Goal: Transaction & Acquisition: Download file/media

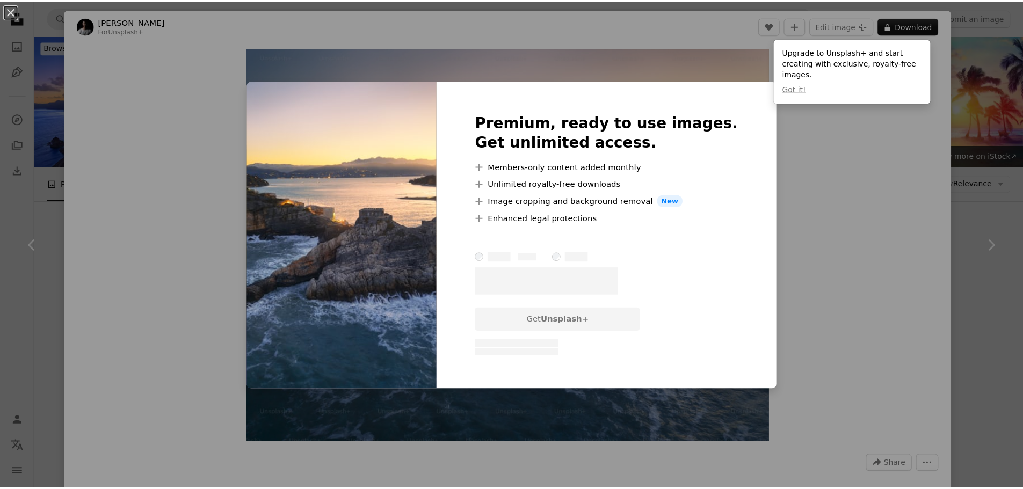
scroll to position [2174, 0]
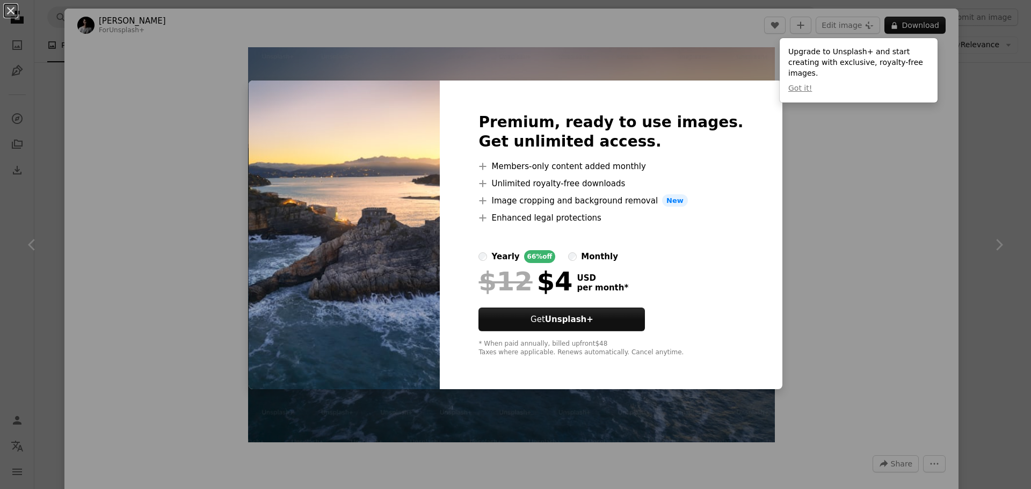
click at [843, 140] on div "An X shape Premium, ready to use images. Get unlimited access. A plus sign Memb…" at bounding box center [515, 244] width 1031 height 489
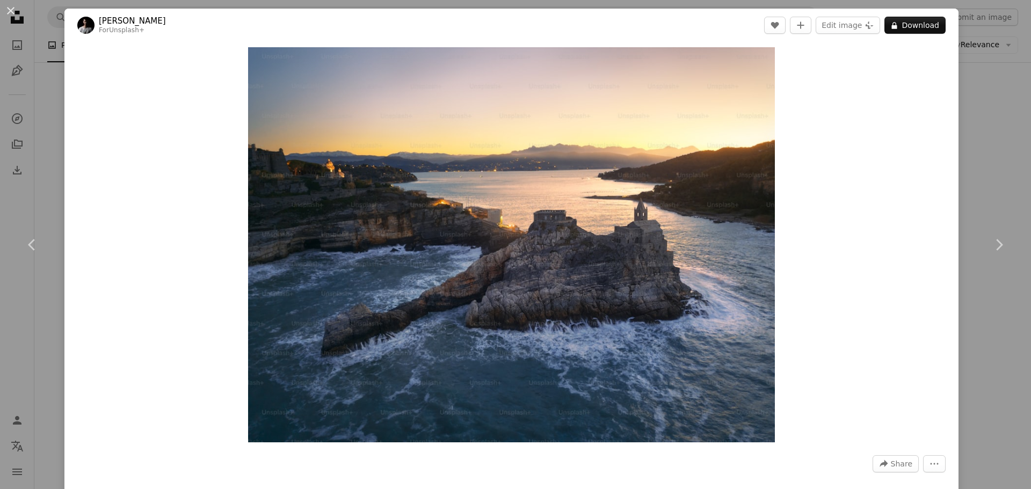
click at [27, 59] on div "An X shape Chevron left Chevron right [PERSON_NAME] For Unsplash+ A heart A plu…" at bounding box center [515, 244] width 1031 height 489
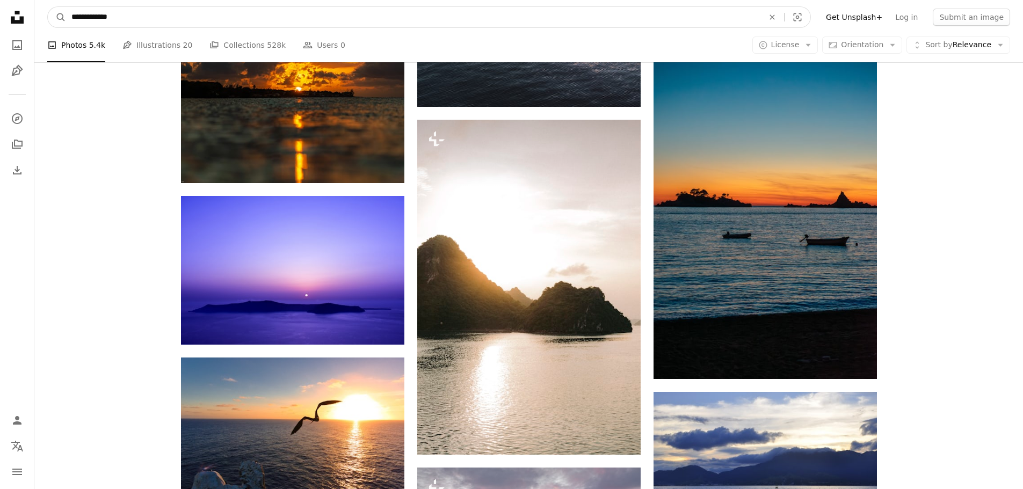
scroll to position [3673, 0]
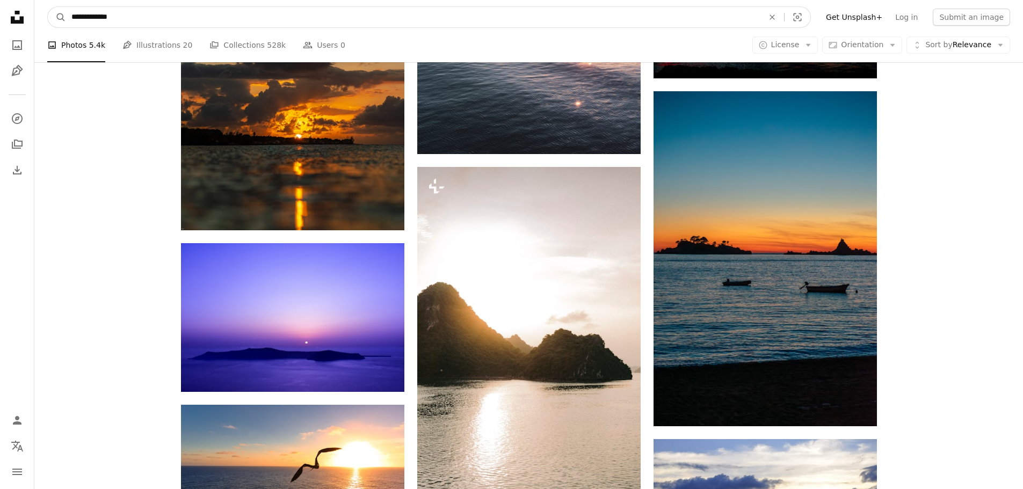
drag, startPoint x: 363, startPoint y: 16, endPoint x: 0, endPoint y: 24, distance: 362.7
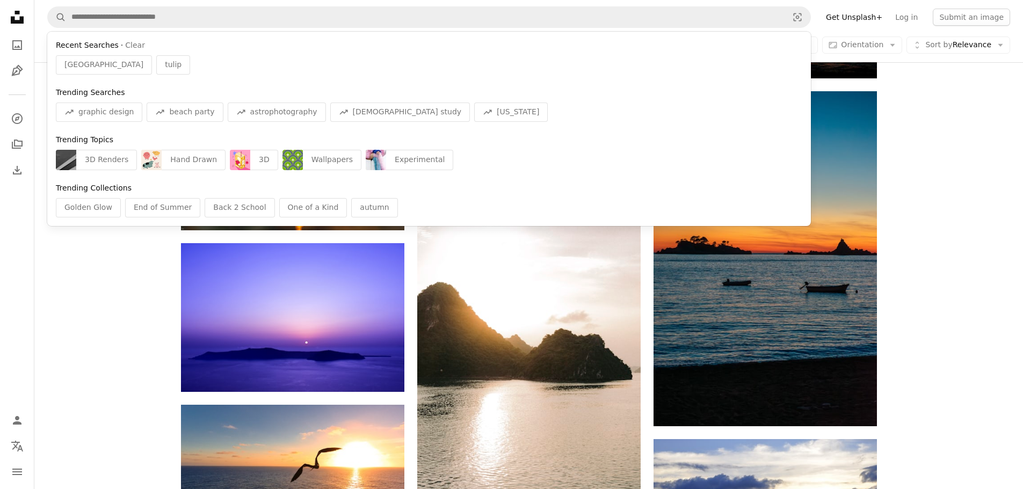
click at [0, 24] on nav "Unsplash logo Unsplash Home A photo Pen Tool A compass A stack of folders Downl…" at bounding box center [17, 244] width 34 height 489
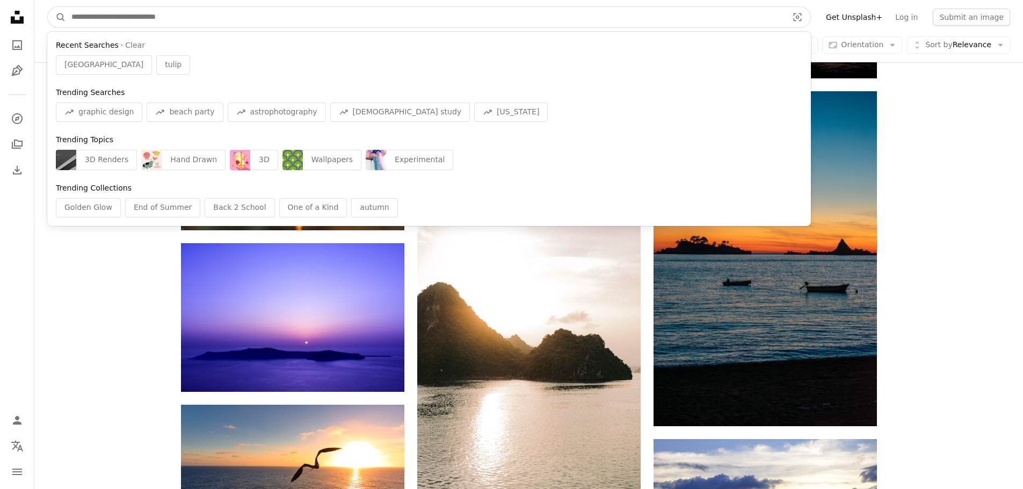
click at [111, 10] on input "Find visuals sitewide" at bounding box center [425, 17] width 719 height 20
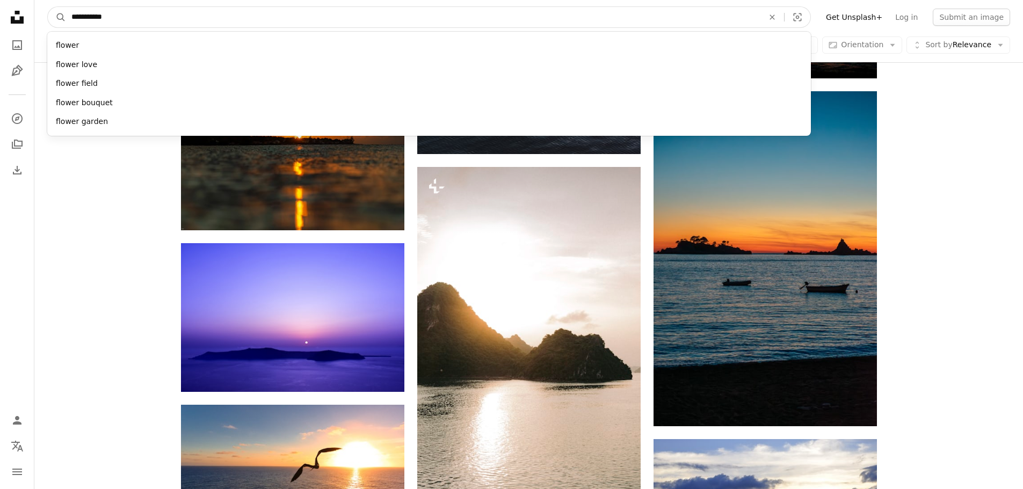
type input "**********"
click button "A magnifying glass" at bounding box center [57, 17] width 18 height 20
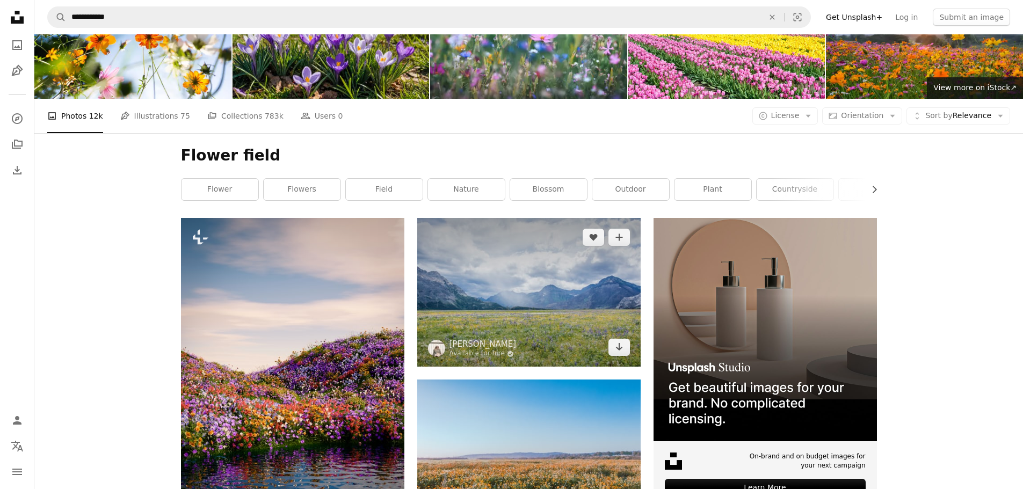
scroll to position [67, 0]
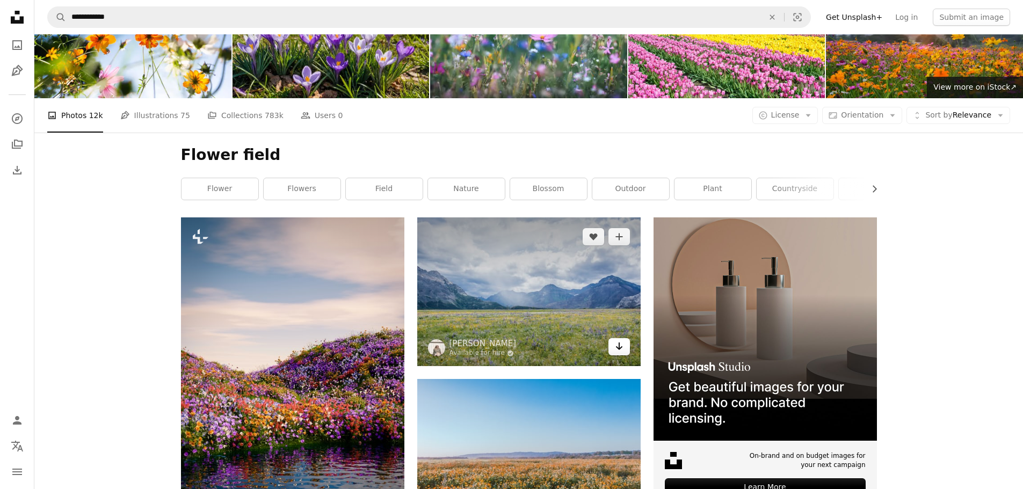
click at [621, 348] on icon "Download" at bounding box center [619, 347] width 7 height 8
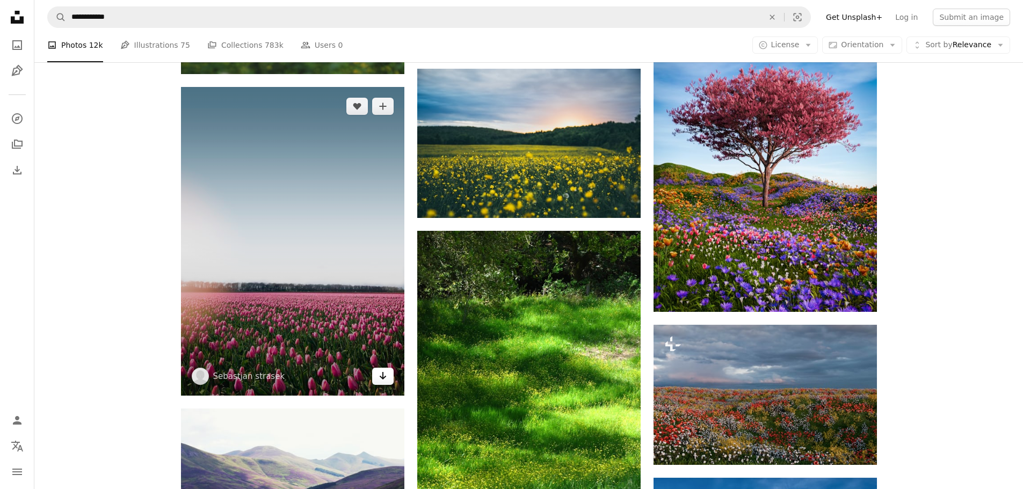
scroll to position [3373, 0]
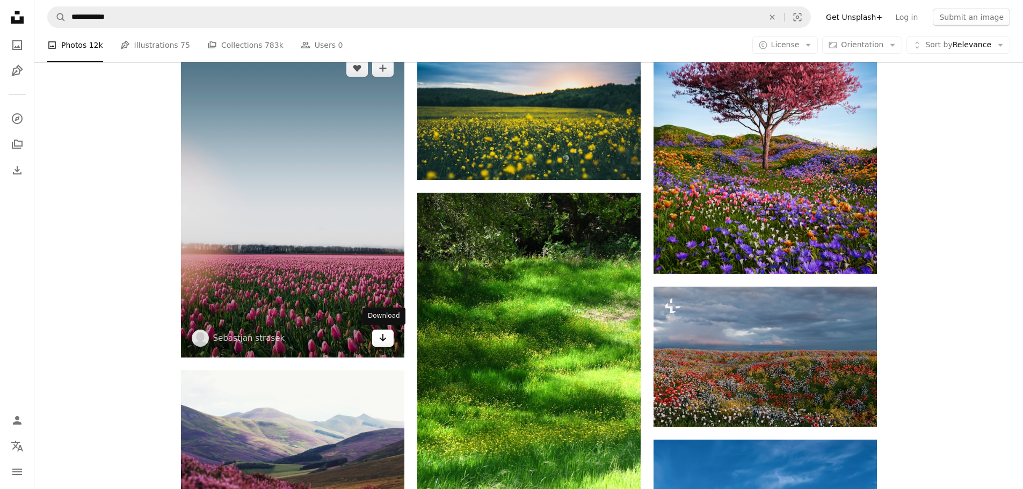
click at [381, 340] on icon "Arrow pointing down" at bounding box center [383, 337] width 9 height 13
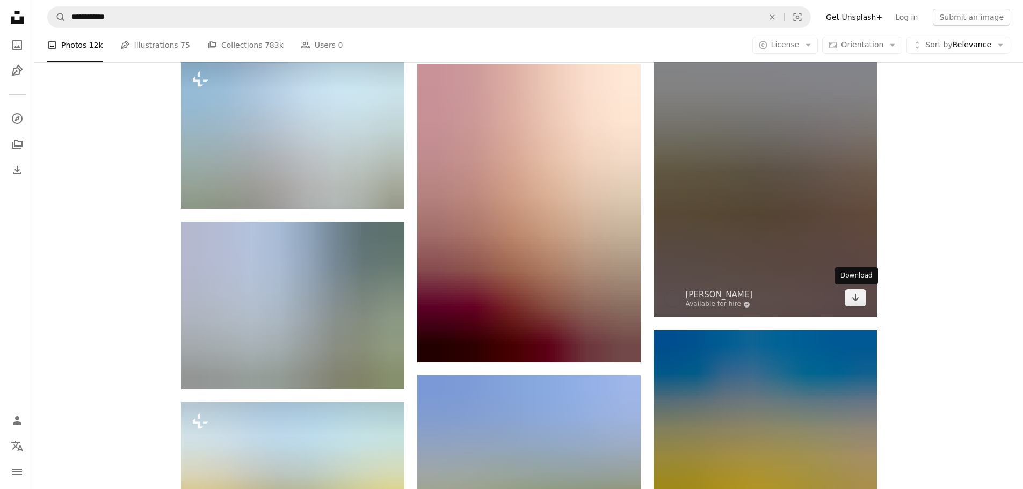
scroll to position [4986, 0]
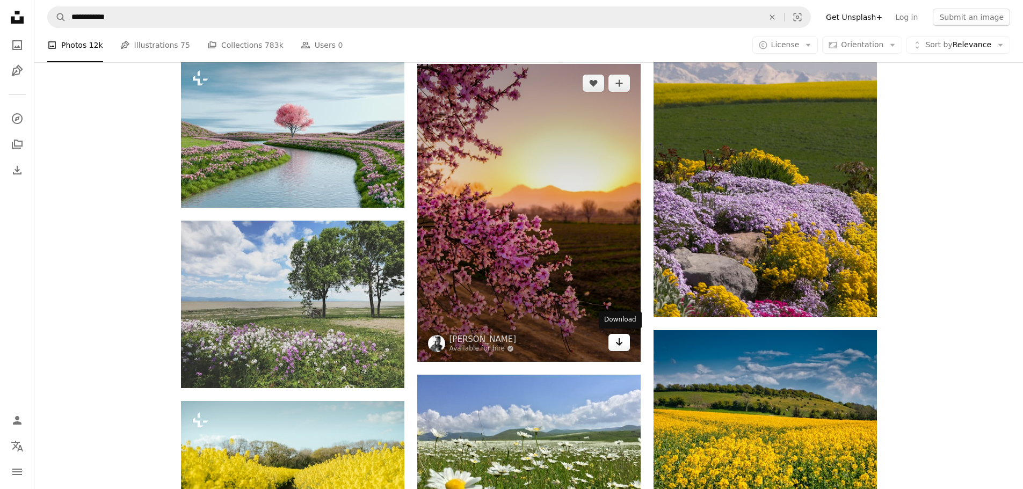
click at [624, 338] on link "Arrow pointing down" at bounding box center [619, 342] width 21 height 17
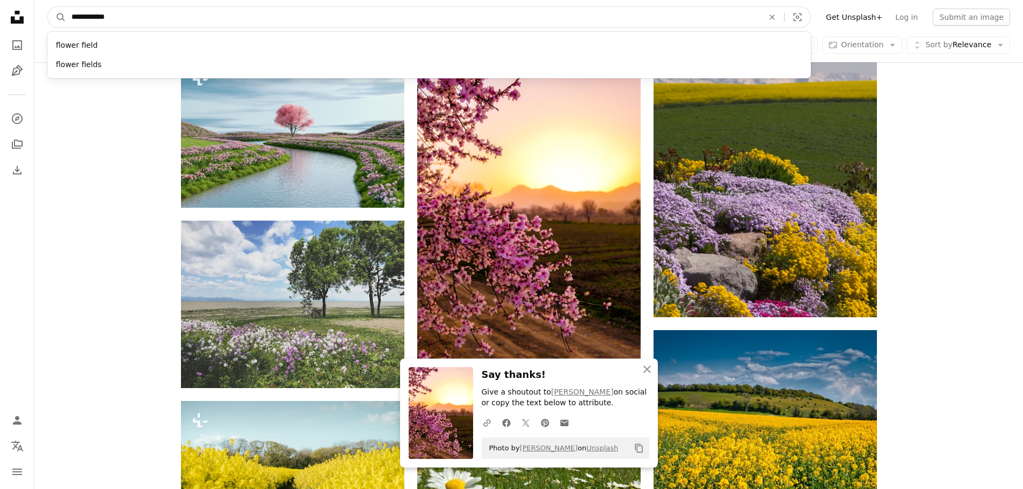
drag, startPoint x: 504, startPoint y: 22, endPoint x: 42, endPoint y: 21, distance: 462.0
click at [42, 21] on nav "**********" at bounding box center [528, 17] width 989 height 34
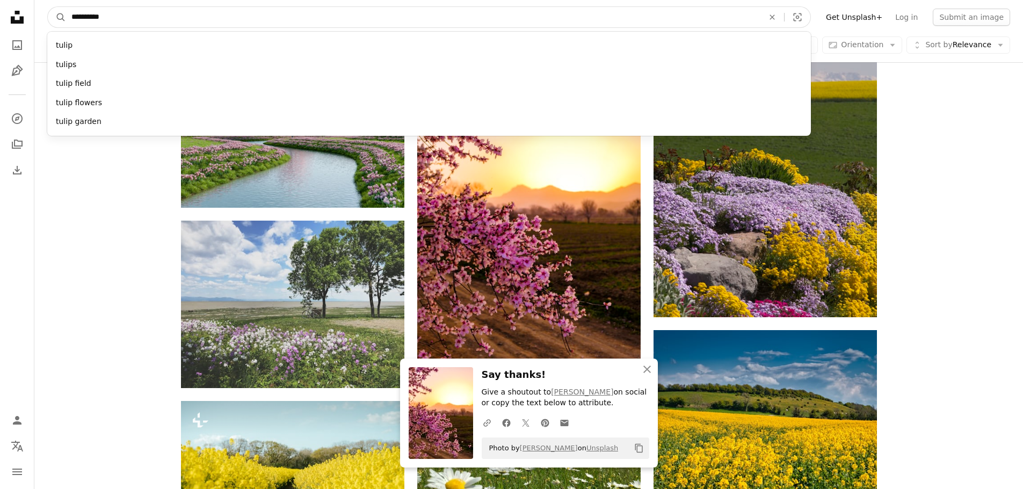
type input "**********"
click button "A magnifying glass" at bounding box center [57, 17] width 18 height 20
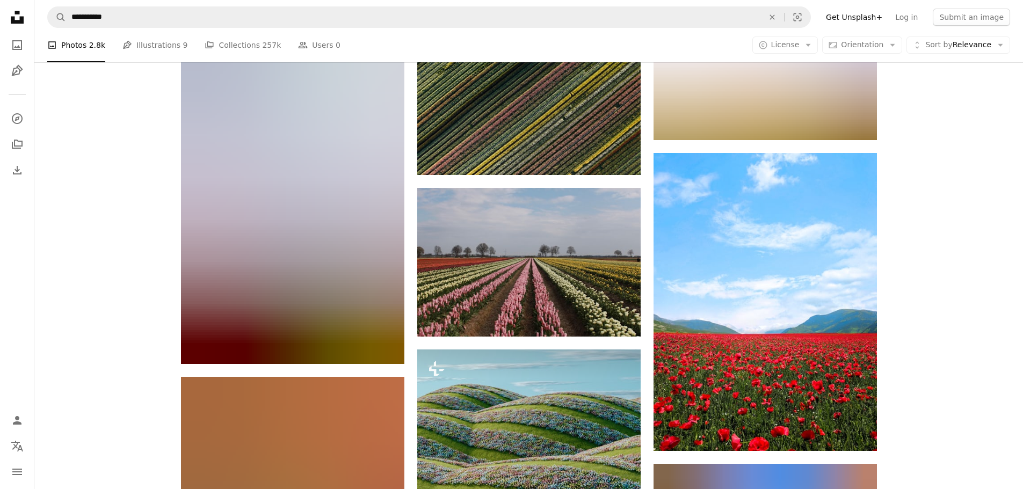
scroll to position [1249, 0]
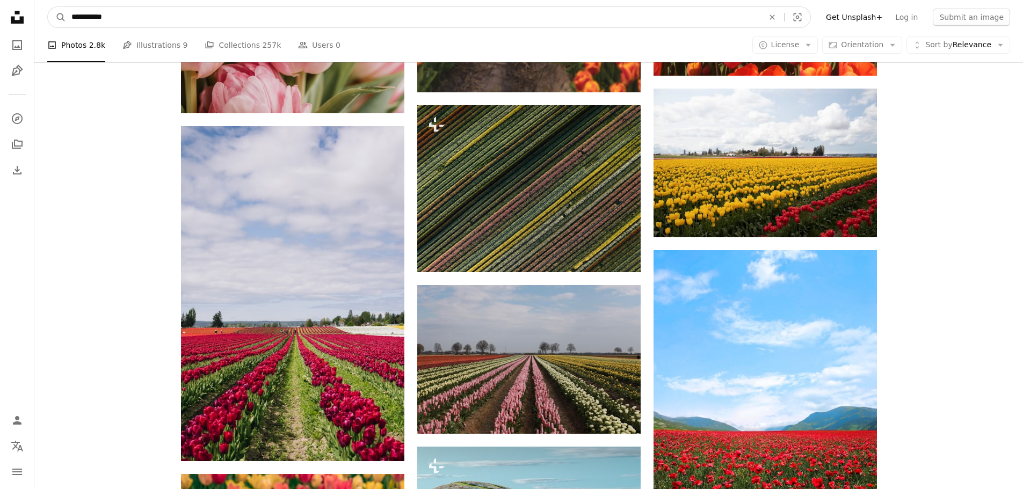
drag, startPoint x: 300, startPoint y: 20, endPoint x: 19, endPoint y: -9, distance: 282.4
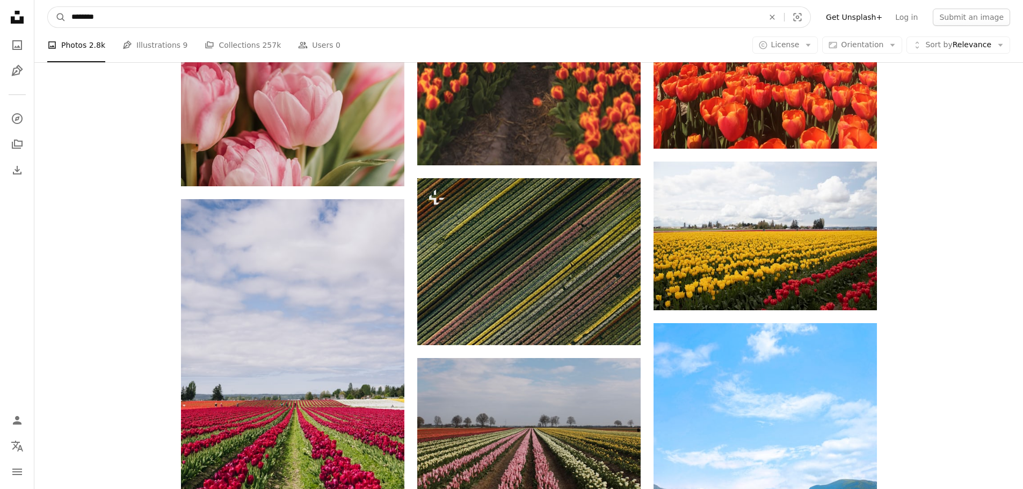
type input "*********"
click button "A magnifying glass" at bounding box center [57, 17] width 18 height 20
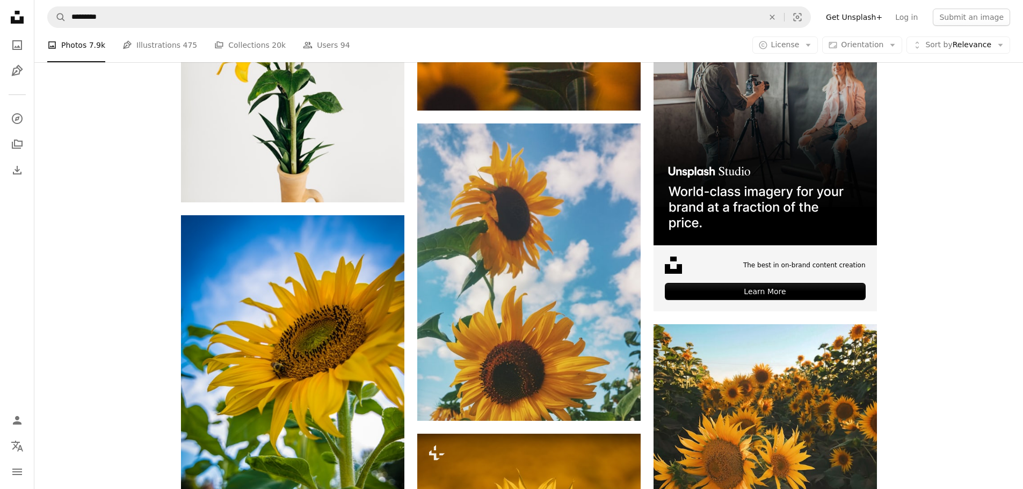
scroll to position [4401, 0]
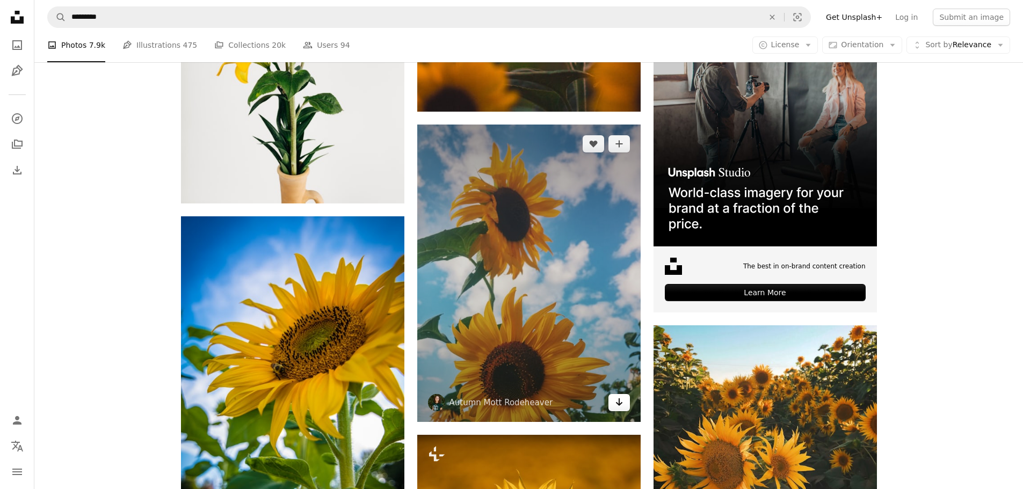
click at [613, 405] on link "Arrow pointing down" at bounding box center [619, 402] width 21 height 17
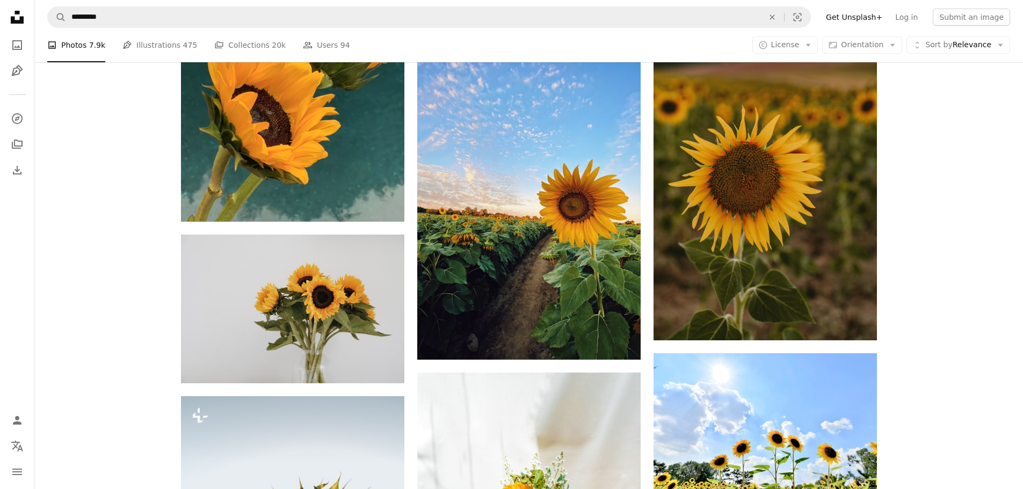
scroll to position [5442, 0]
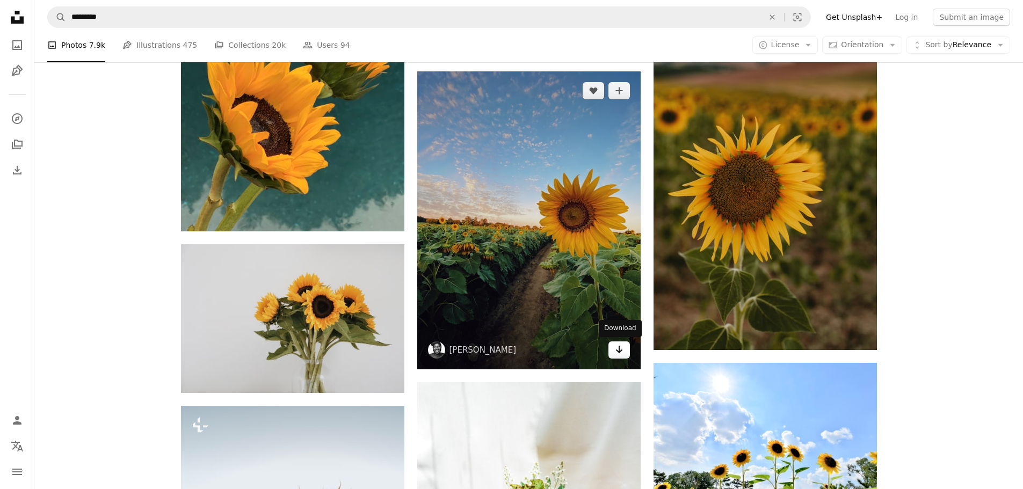
click at [615, 348] on icon "Arrow pointing down" at bounding box center [619, 349] width 9 height 13
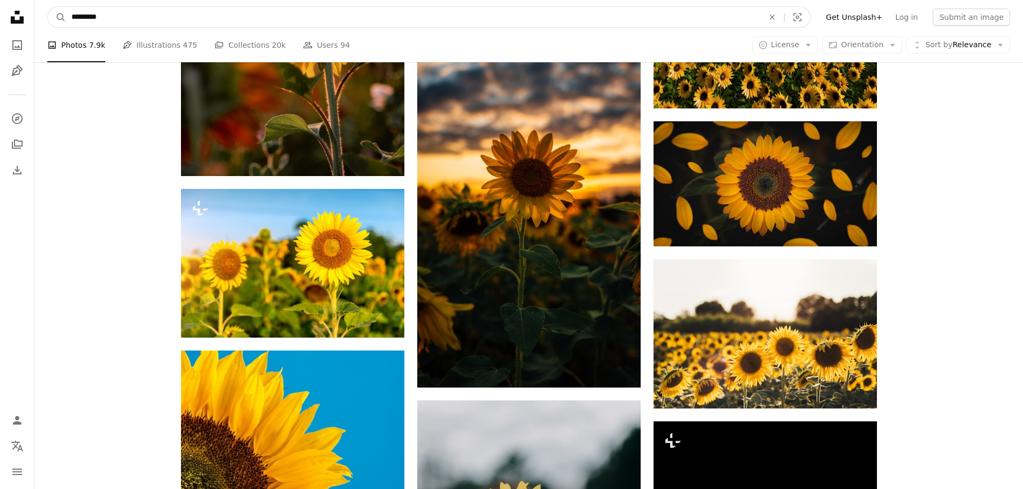
scroll to position [1036, 0]
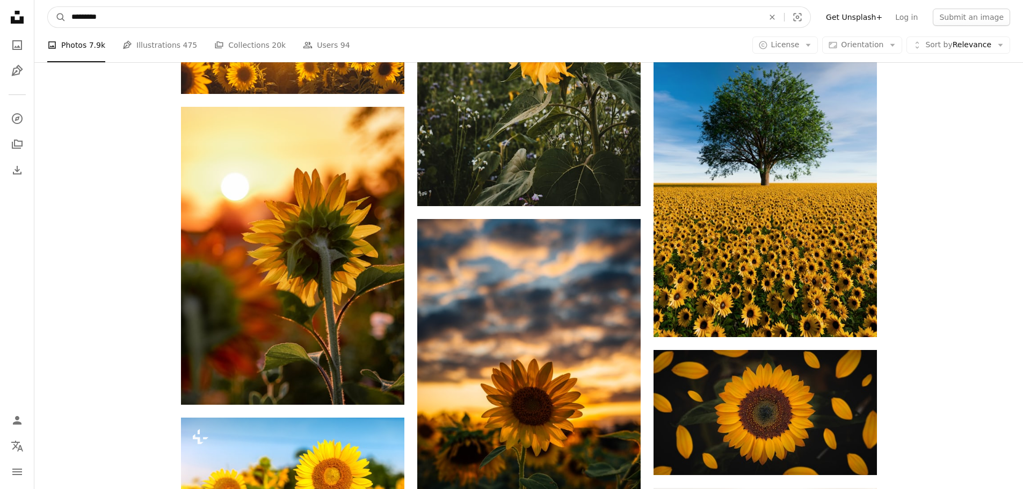
drag, startPoint x: 590, startPoint y: 27, endPoint x: 63, endPoint y: -27, distance: 529.8
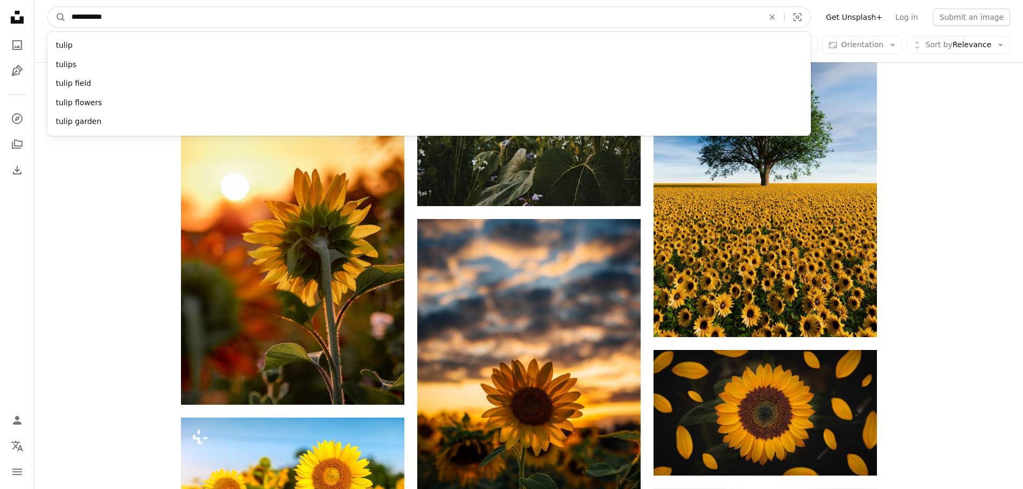
type input "**********"
click at [48, 7] on button "A magnifying glass" at bounding box center [57, 17] width 18 height 20
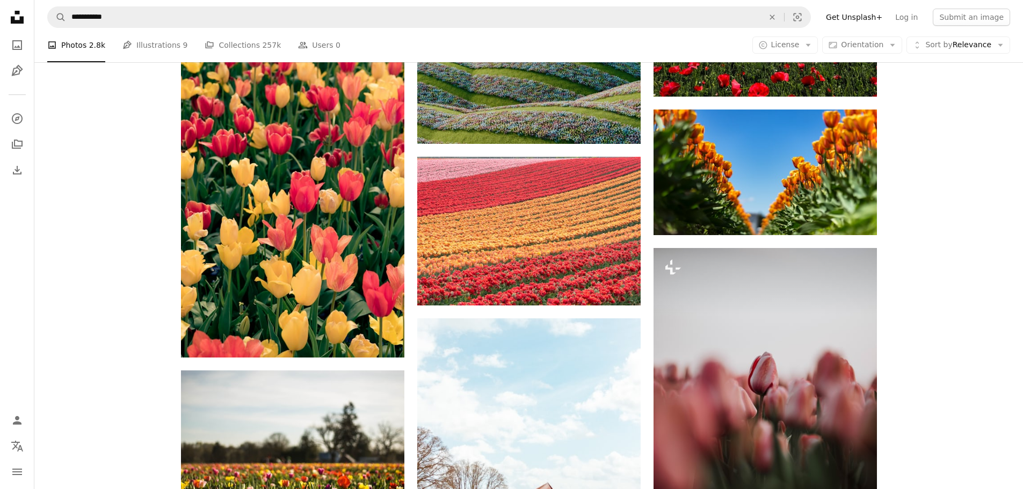
scroll to position [1604, 0]
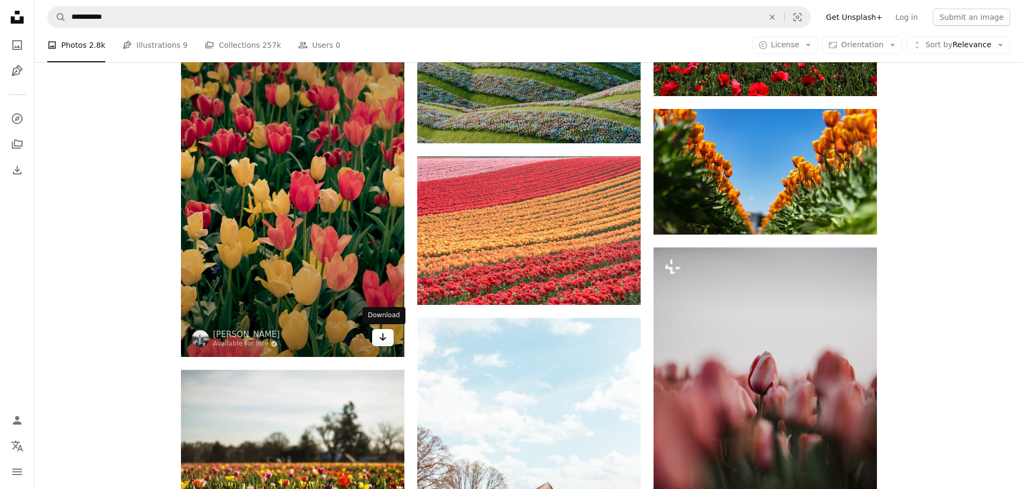
click at [379, 339] on icon "Arrow pointing down" at bounding box center [383, 337] width 9 height 13
